Goal: Task Accomplishment & Management: Complete application form

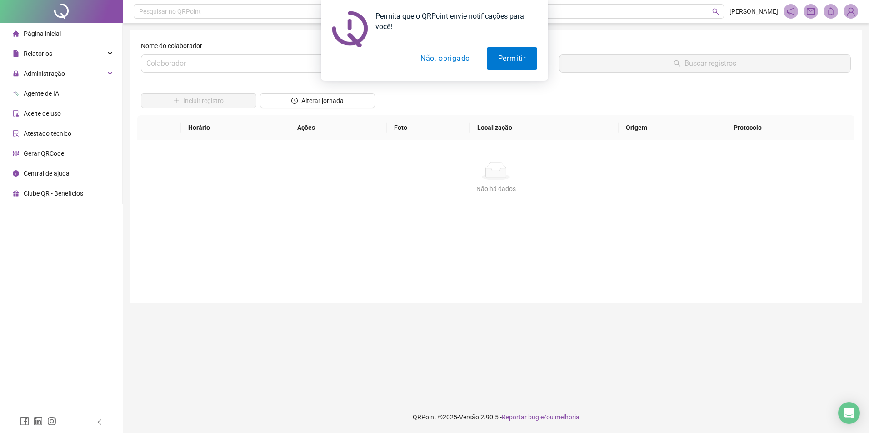
click at [437, 58] on button "Não, obrigado" at bounding box center [445, 58] width 72 height 23
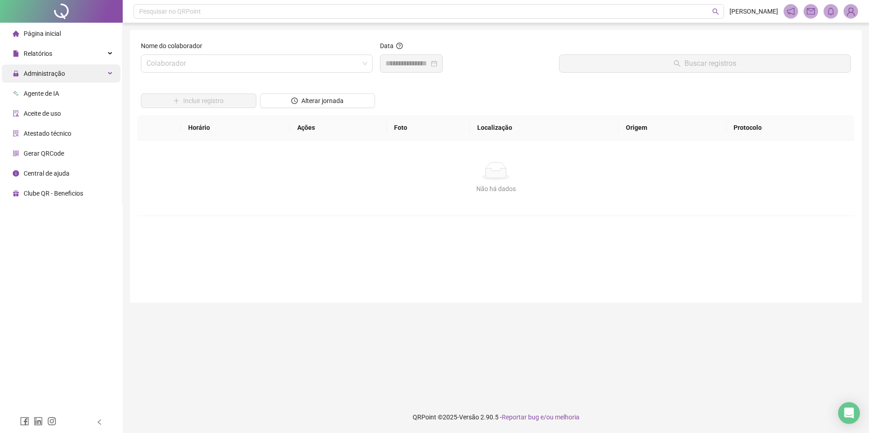
click at [47, 75] on span "Administração" at bounding box center [44, 73] width 41 height 7
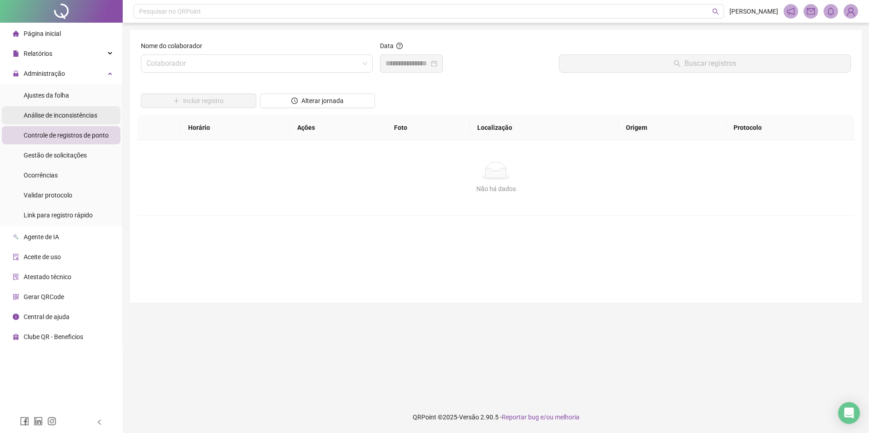
drag, startPoint x: 52, startPoint y: 94, endPoint x: 67, endPoint y: 117, distance: 27.4
click at [52, 94] on span "Ajustes da folha" at bounding box center [46, 95] width 45 height 7
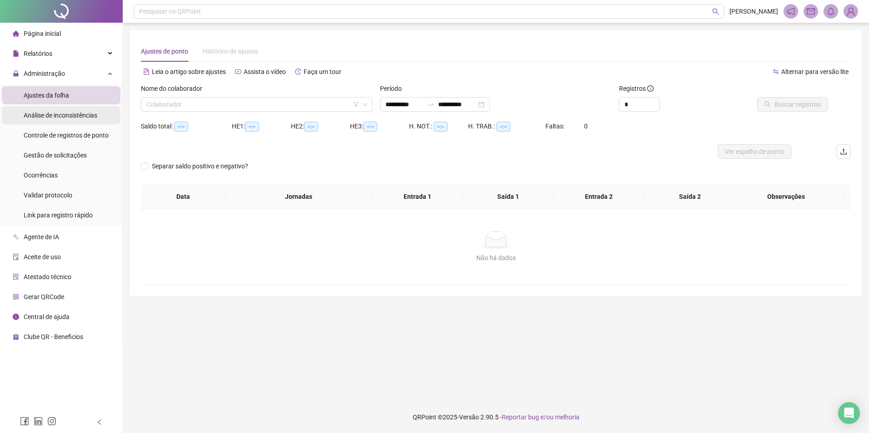
click at [68, 116] on span "Análise de inconsistências" at bounding box center [61, 115] width 74 height 7
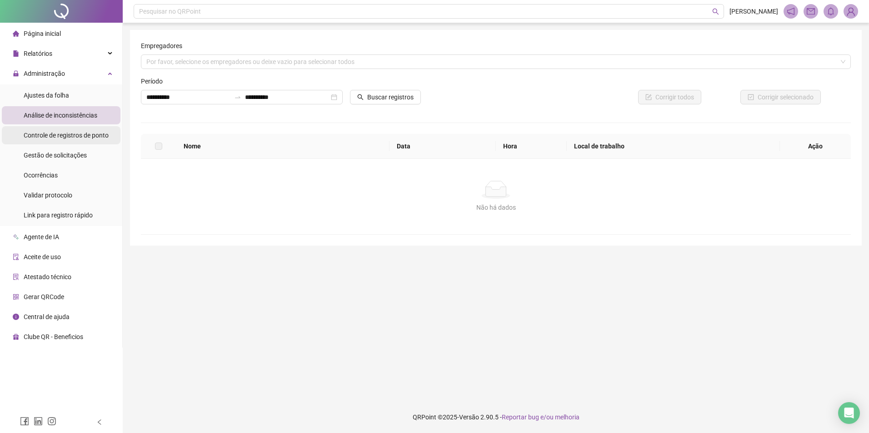
click at [73, 133] on span "Controle de registros de ponto" at bounding box center [66, 135] width 85 height 7
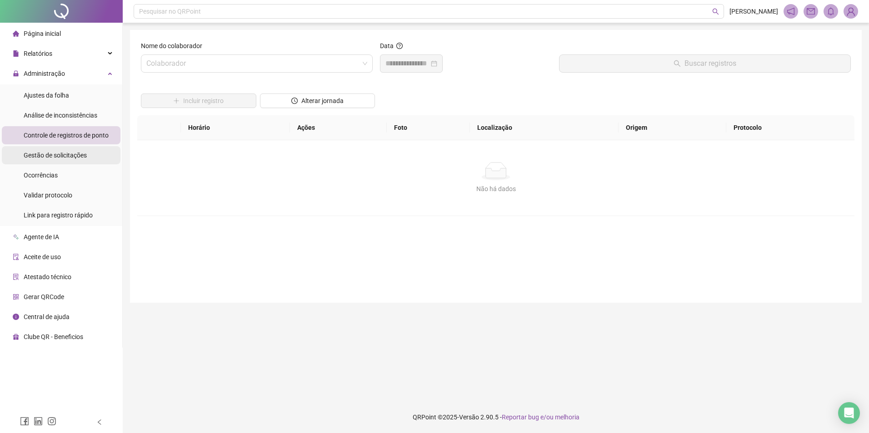
click at [76, 155] on span "Gestão de solicitações" at bounding box center [55, 155] width 63 height 7
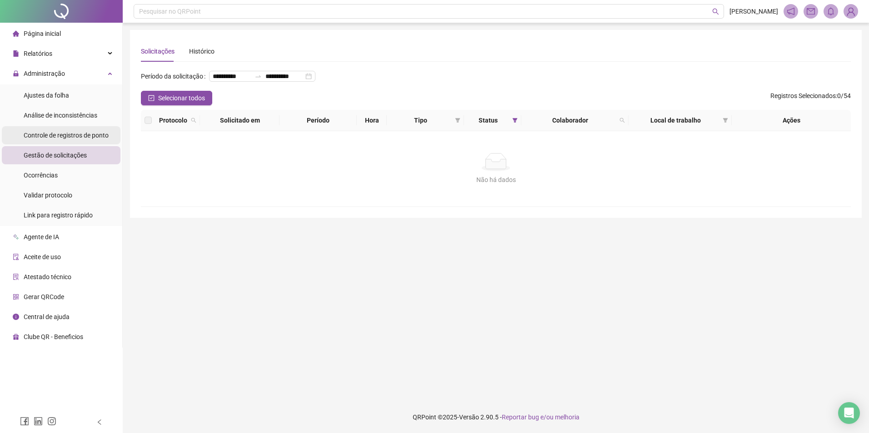
click at [80, 138] on span "Controle de registros de ponto" at bounding box center [66, 135] width 85 height 7
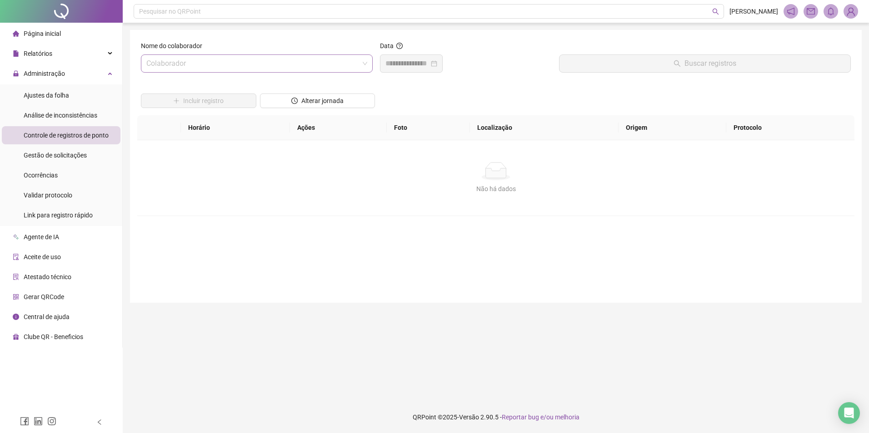
click at [311, 63] on input "search" at bounding box center [252, 63] width 213 height 17
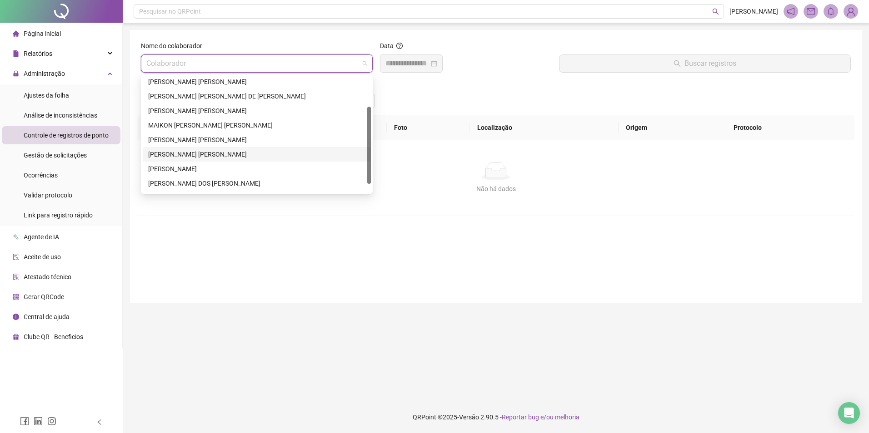
scroll to position [58, 0]
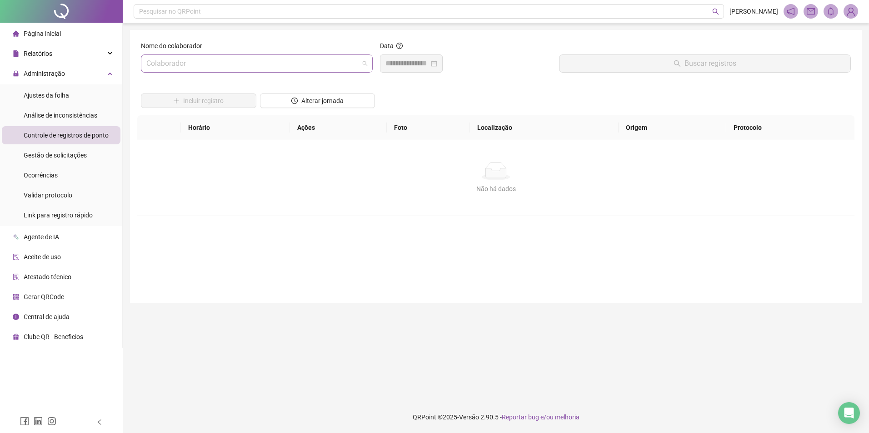
click at [294, 69] on input "search" at bounding box center [252, 63] width 213 height 17
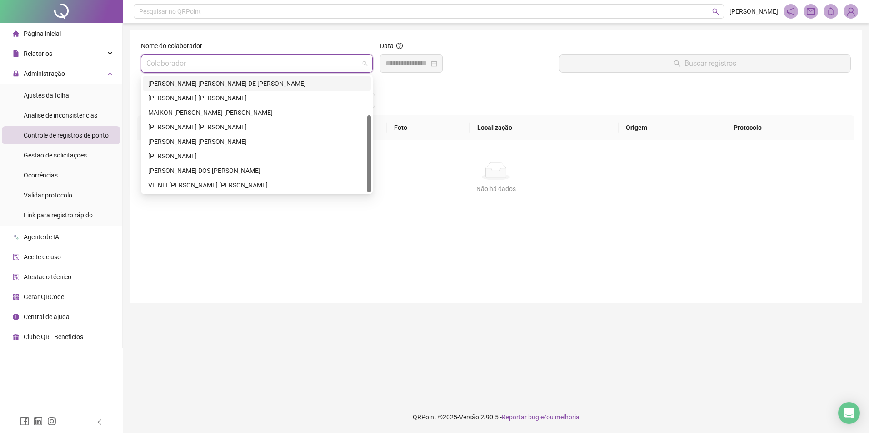
scroll to position [0, 0]
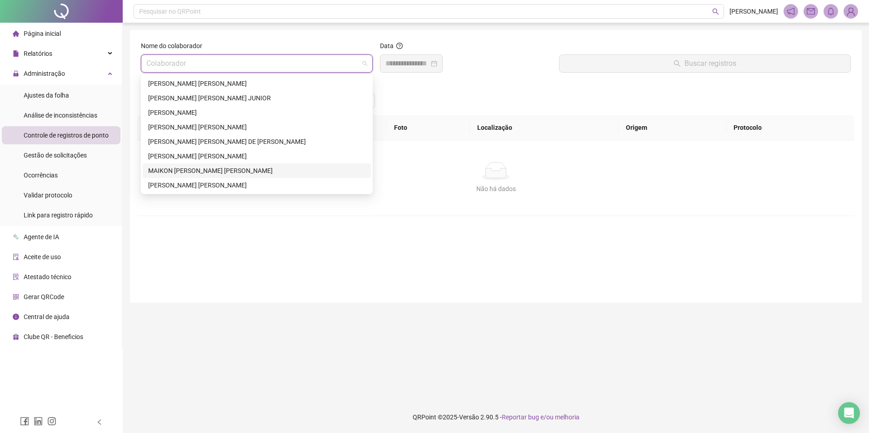
click at [213, 171] on div "MAIKON [PERSON_NAME] [PERSON_NAME]" at bounding box center [256, 171] width 217 height 10
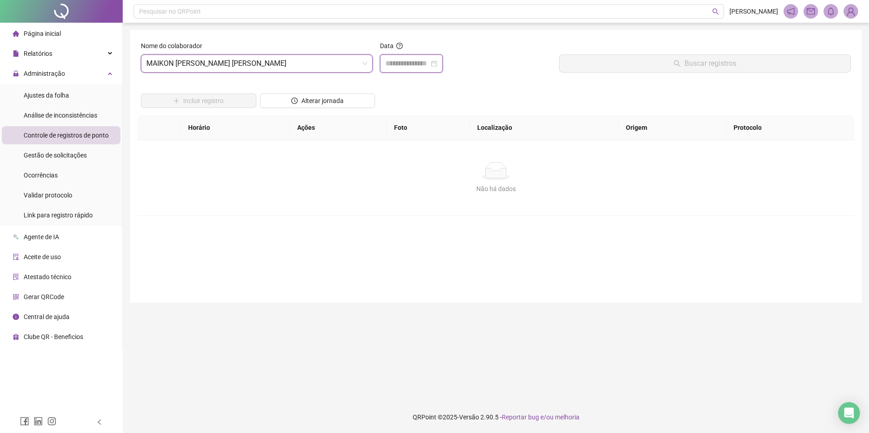
click at [422, 65] on input at bounding box center [407, 63] width 44 height 11
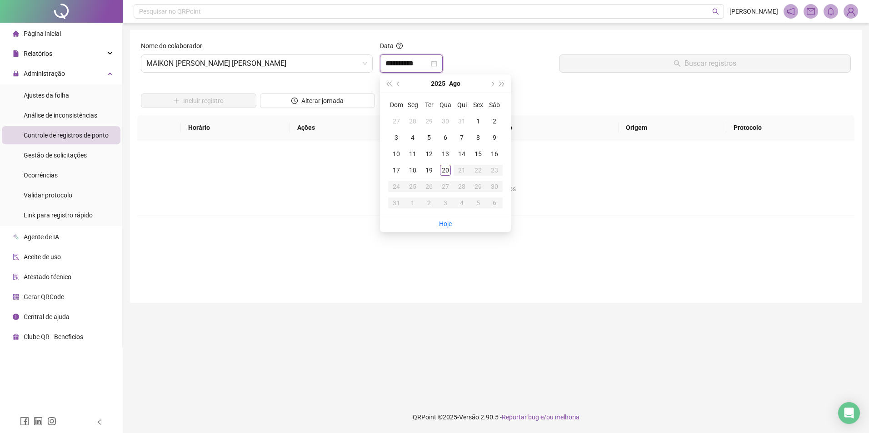
type input "**********"
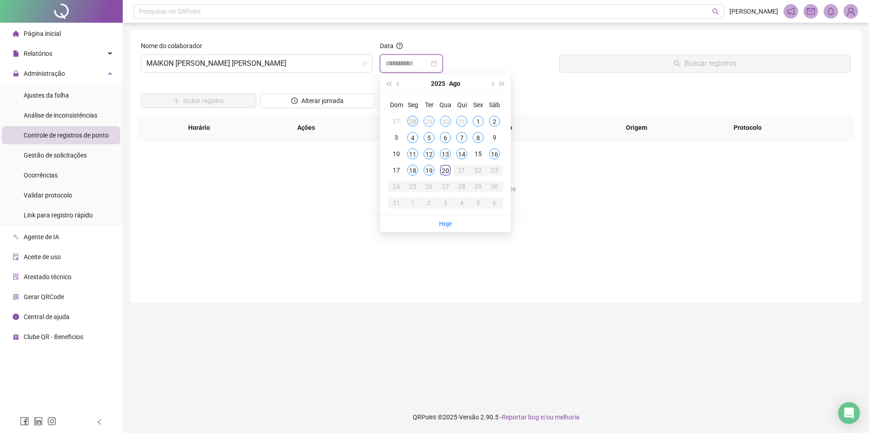
type input "**********"
